Goal: Obtain resource: Download file/media

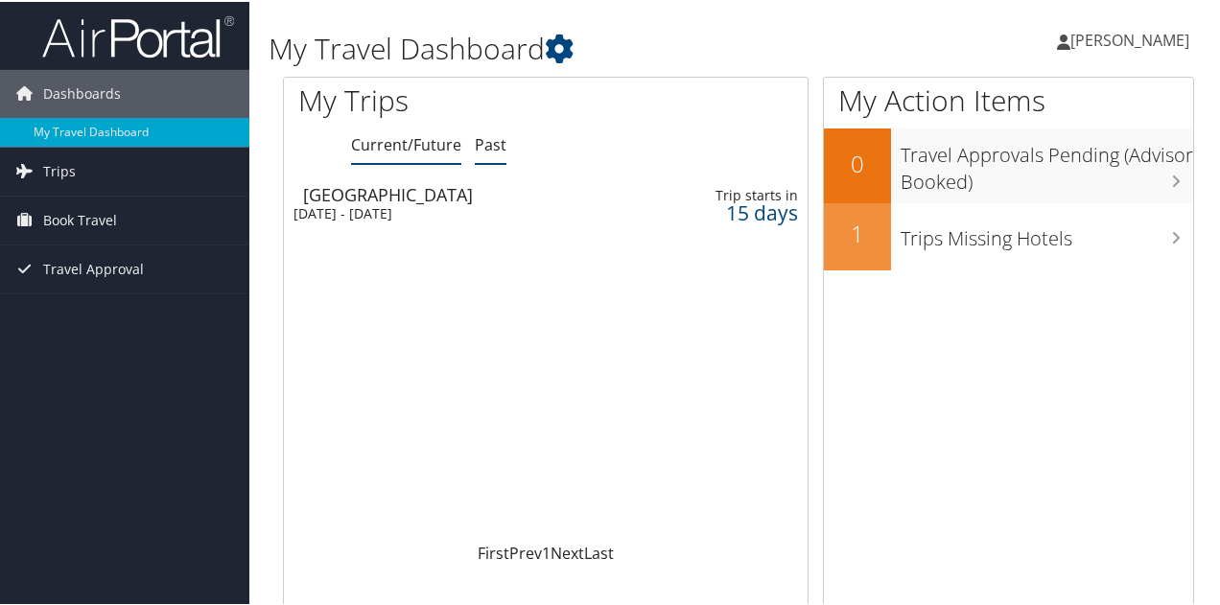
drag, startPoint x: 0, startPoint y: 0, endPoint x: 496, endPoint y: 144, distance: 516.2
click at [496, 144] on link "Past" at bounding box center [491, 142] width 32 height 21
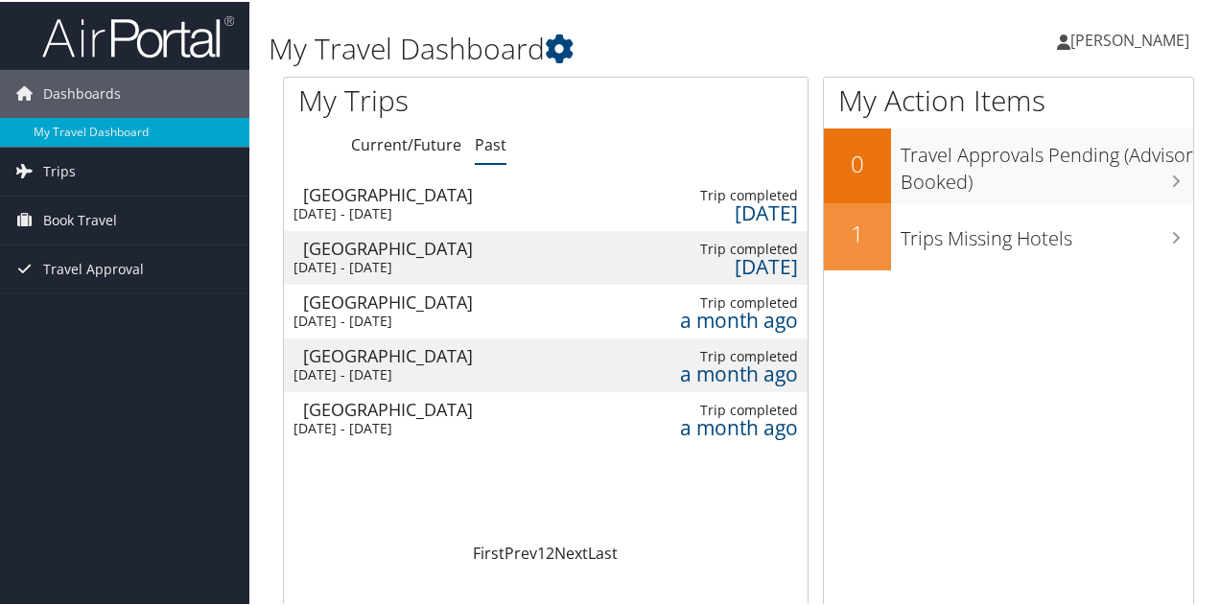
click at [455, 257] on div "Tue 19 Aug 2025 - Wed 20 Aug 2025" at bounding box center [442, 265] width 299 height 17
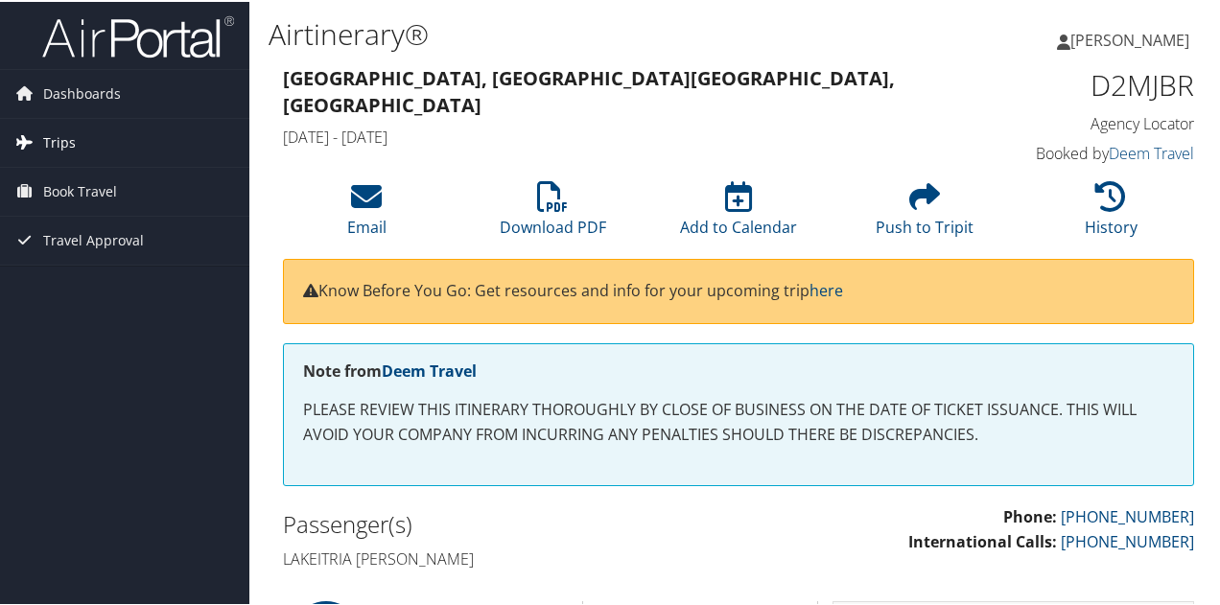
click at [76, 129] on link "Trips" at bounding box center [124, 141] width 249 height 48
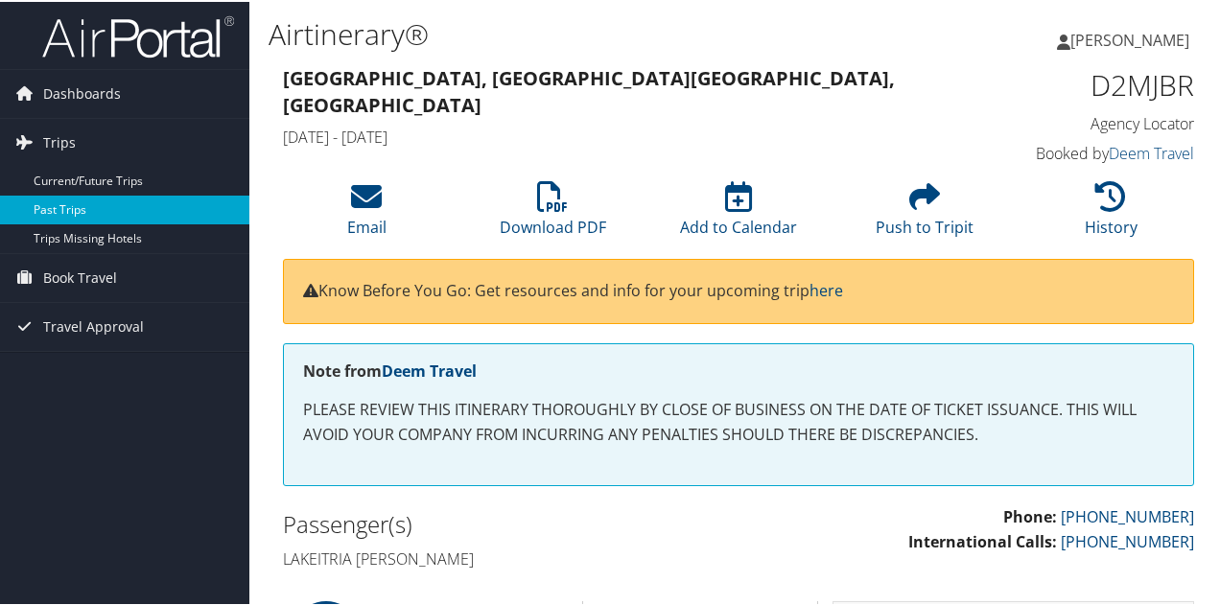
click at [75, 197] on link "Past Trips" at bounding box center [124, 208] width 249 height 29
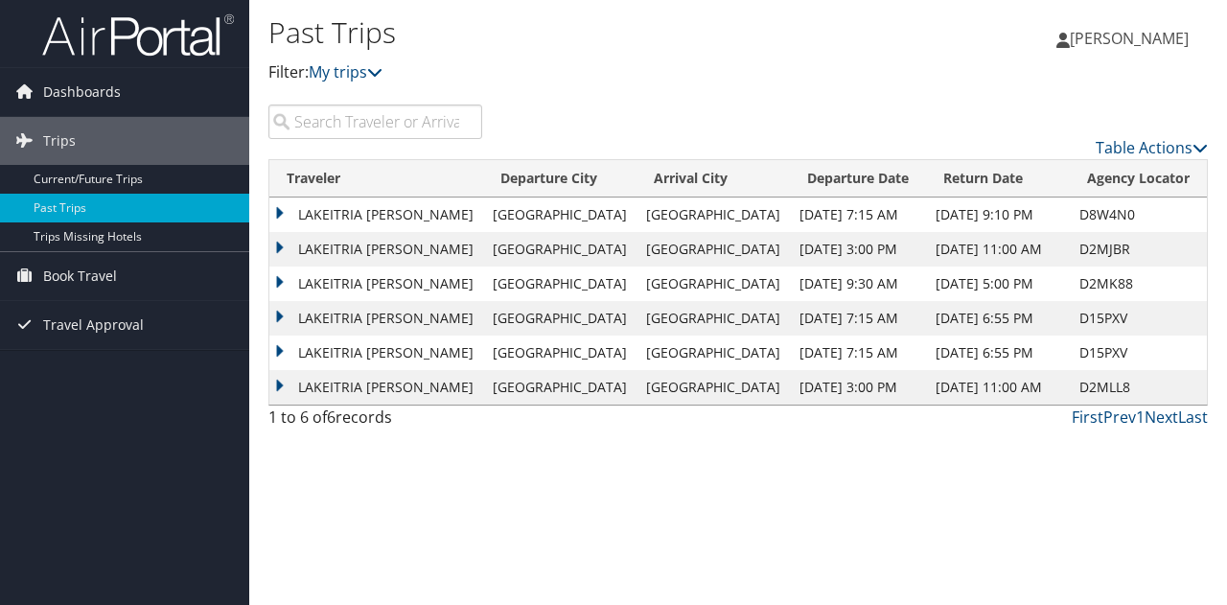
click at [280, 349] on td "LAKEITRIA [PERSON_NAME]" at bounding box center [376, 353] width 214 height 35
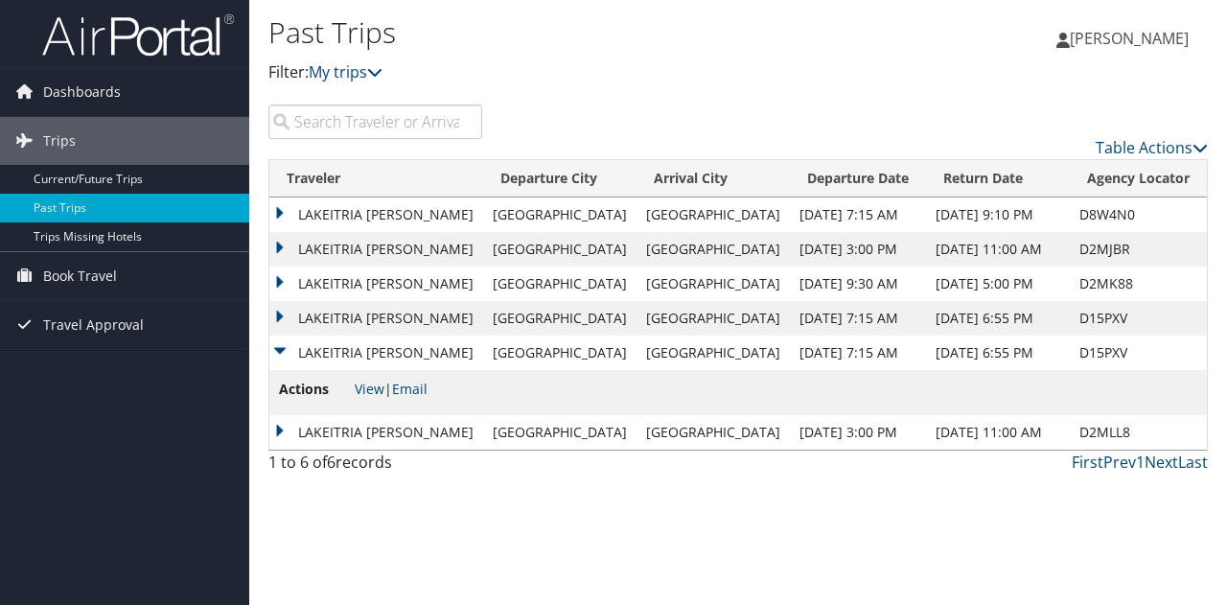
click at [279, 312] on td "LAKEITRIA [PERSON_NAME]" at bounding box center [376, 318] width 214 height 35
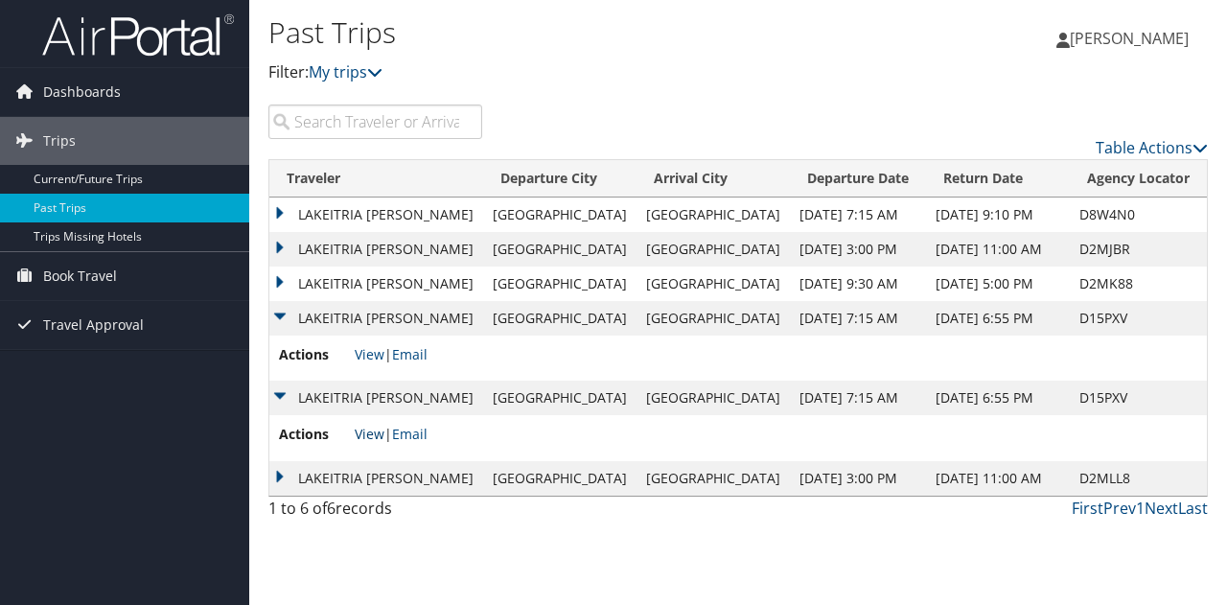
click at [372, 434] on link "View" at bounding box center [370, 434] width 30 height 18
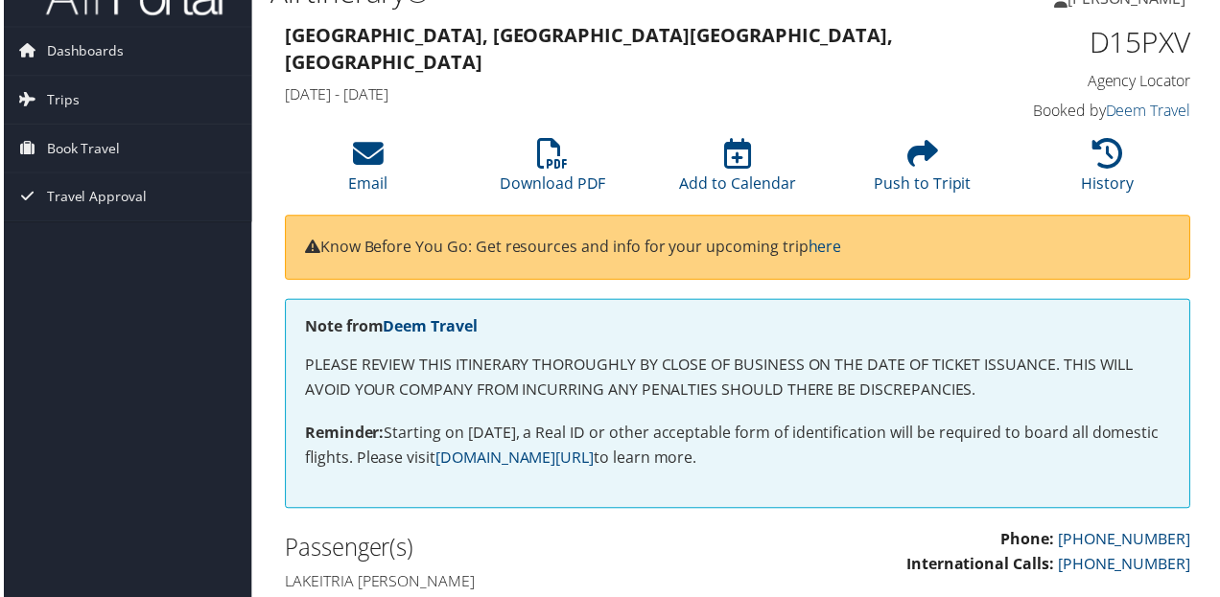
scroll to position [43, 0]
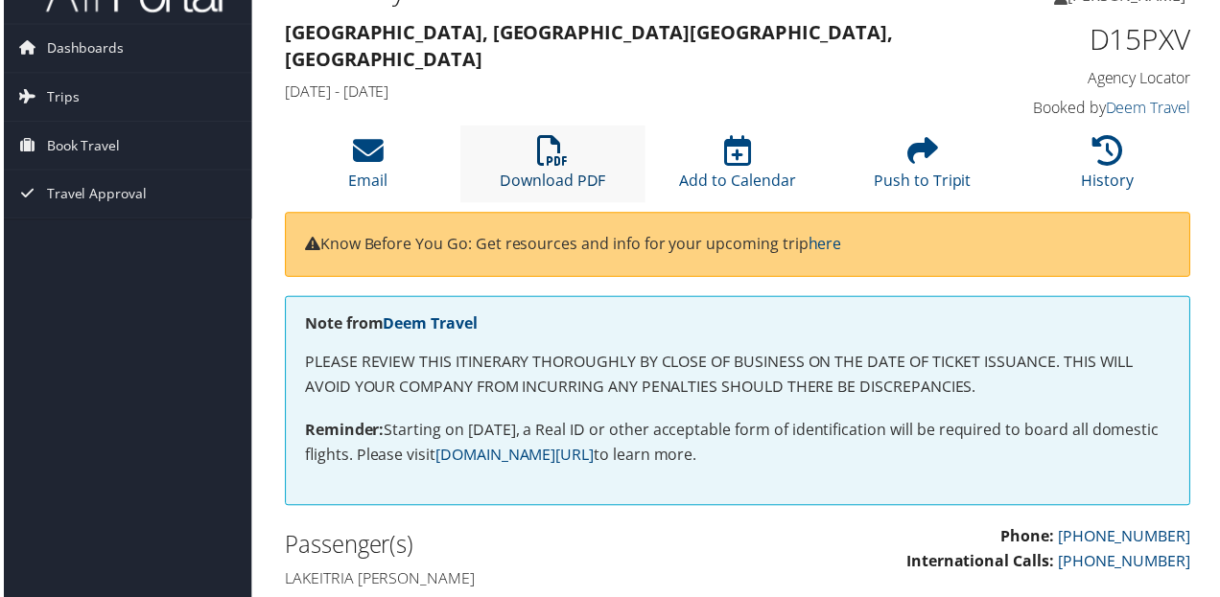
click at [560, 160] on icon at bounding box center [552, 151] width 31 height 31
